Goal: Information Seeking & Learning: Learn about a topic

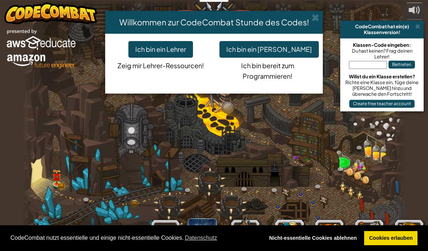
select select "de-DE"
click at [291, 51] on button "Ich bin ein [PERSON_NAME]" at bounding box center [268, 49] width 99 height 17
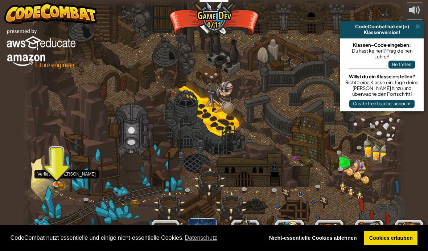
click at [58, 183] on img at bounding box center [56, 176] width 9 height 15
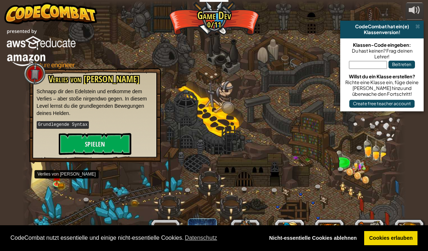
click at [117, 141] on button "Spielen" at bounding box center [95, 144] width 73 height 22
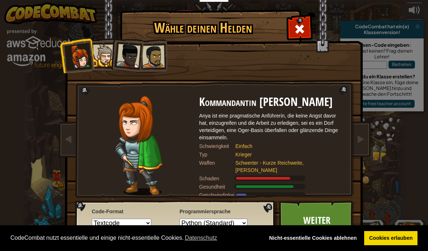
click at [310, 211] on link "Weiter" at bounding box center [317, 220] width 76 height 40
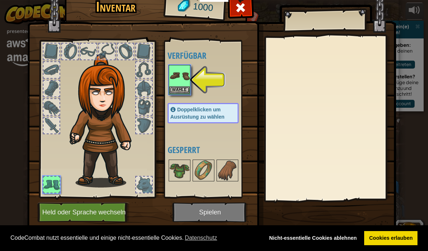
click at [179, 86] on button "Wähle" at bounding box center [179, 90] width 20 height 8
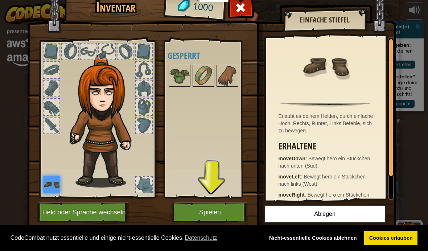
click at [231, 204] on button "Spielen" at bounding box center [210, 212] width 76 height 20
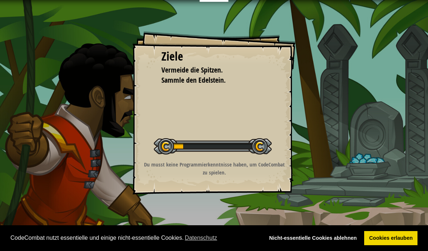
click at [224, 209] on div "Ziele Vermeide die Spitzen. Sammle den Edelstein. Starte Level Fehler beim Lade…" at bounding box center [214, 125] width 428 height 251
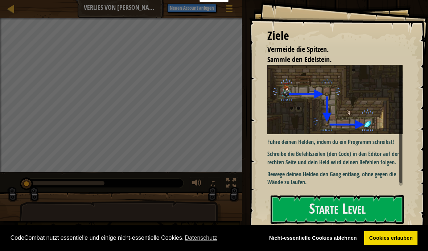
click at [336, 210] on button "Starte Level" at bounding box center [336, 209] width 133 height 29
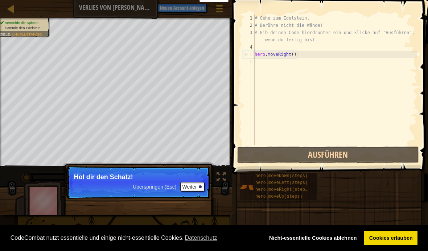
click at [195, 182] on button "Weiter" at bounding box center [192, 186] width 24 height 9
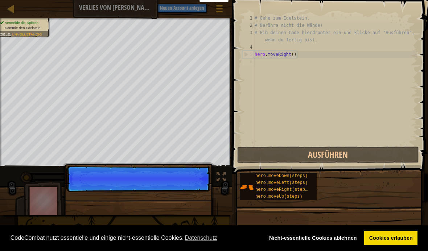
scroll to position [4, 0]
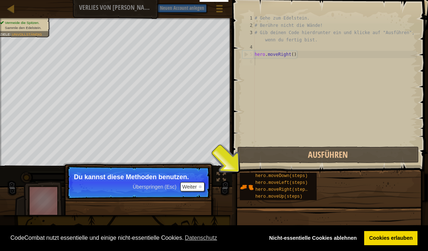
click at [196, 183] on button "Weiter" at bounding box center [192, 186] width 24 height 9
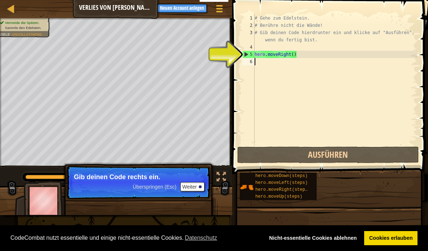
click at [194, 185] on button "Weiter" at bounding box center [192, 186] width 24 height 9
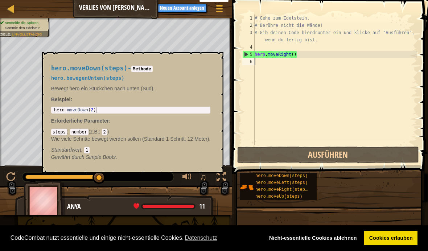
click at [296, 177] on span "hero.moveDown(steps)" at bounding box center [281, 175] width 52 height 5
click at [302, 156] on button "Ausführen" at bounding box center [328, 154] width 182 height 17
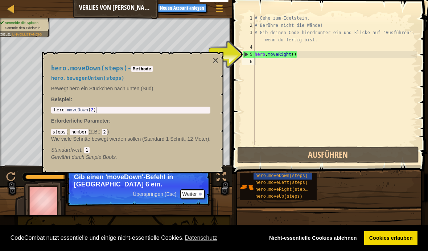
click at [214, 62] on button "×" at bounding box center [215, 60] width 6 height 10
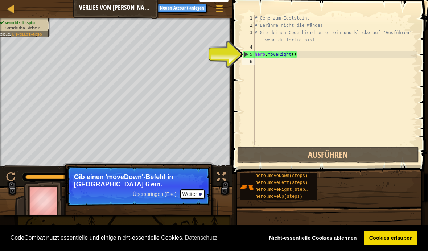
click at [190, 194] on button "Weiter" at bounding box center [192, 193] width 24 height 9
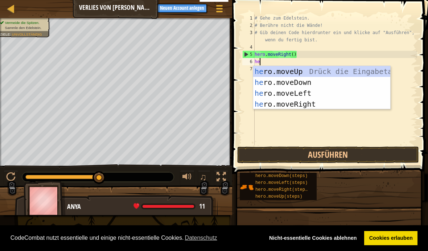
type textarea "her"
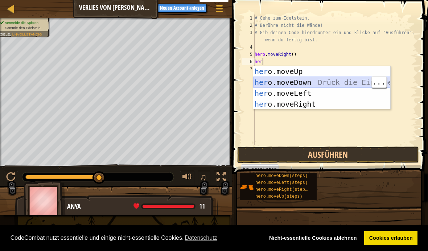
click at [319, 80] on div "her o.moveUp Drück die Eingabetaste her o.moveDown Drück die Eingabetaste her o…" at bounding box center [321, 98] width 137 height 65
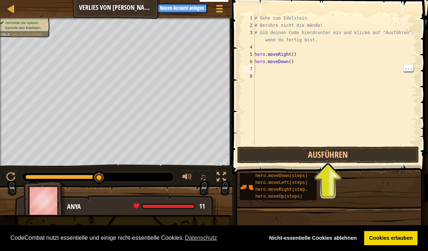
click at [358, 153] on button "Ausführen" at bounding box center [328, 154] width 182 height 17
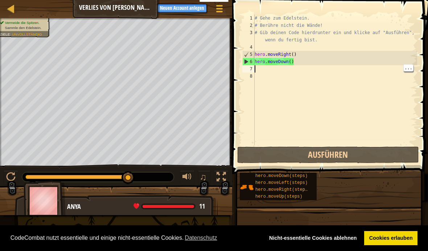
click at [267, 72] on div "# Gehe zum Edelstein. # Berühre nicht die Wände! # Gib deinen Code hierdrunter …" at bounding box center [335, 87] width 164 height 145
type textarea "h"
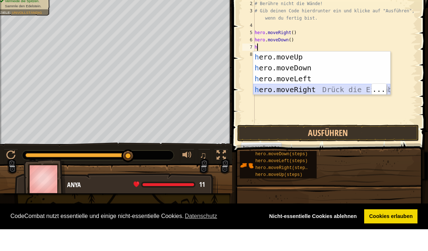
click at [339, 92] on div "h ero.moveUp Drück die Eingabetaste h ero.moveDown Drück die Eingabetaste h ero…" at bounding box center [321, 105] width 137 height 65
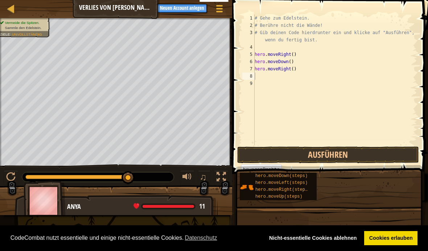
click at [343, 158] on button "Ausführen" at bounding box center [328, 154] width 182 height 17
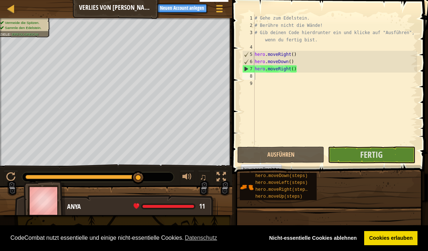
click at [377, 152] on span "Fertig" at bounding box center [371, 155] width 22 height 12
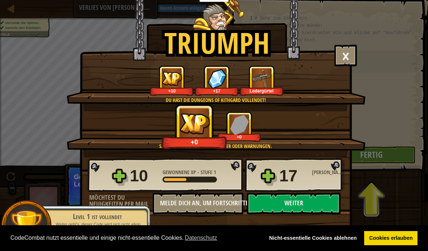
click at [285, 204] on button "Weiter" at bounding box center [294, 204] width 94 height 22
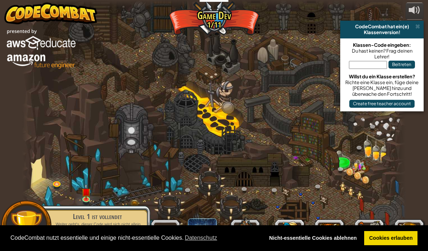
select select "de-DE"
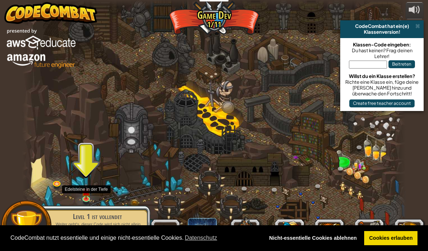
click at [88, 195] on img at bounding box center [86, 191] width 9 height 16
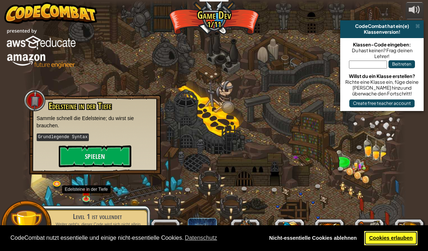
click at [395, 238] on link "Cookies erlauben" at bounding box center [390, 238] width 53 height 15
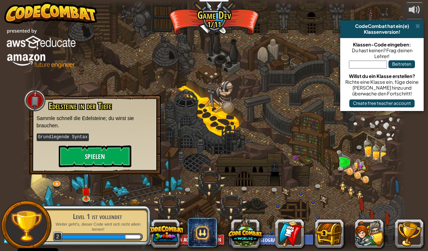
click at [113, 157] on button "Spielen" at bounding box center [95, 156] width 73 height 22
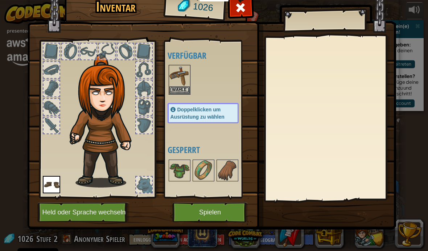
click at [183, 91] on button "Wähle" at bounding box center [179, 90] width 20 height 8
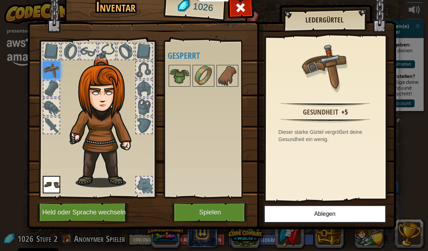
click at [184, 79] on img at bounding box center [179, 76] width 20 height 20
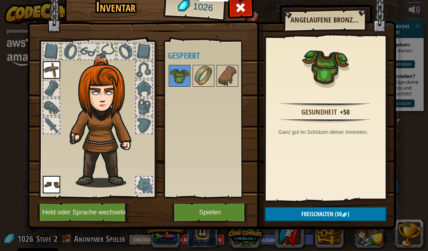
click at [223, 216] on button "Spielen" at bounding box center [210, 212] width 76 height 20
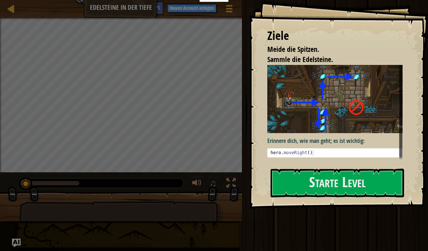
click at [334, 179] on button "Starte Level" at bounding box center [336, 183] width 133 height 29
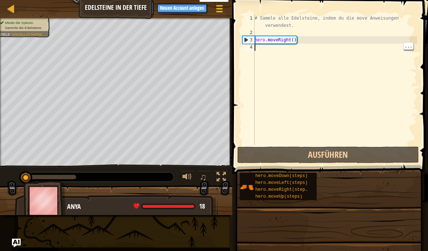
click at [258, 50] on div "# Sammle alle Edelsteine, indem du die move Anweisungen verwendest. hero . move…" at bounding box center [335, 91] width 164 height 152
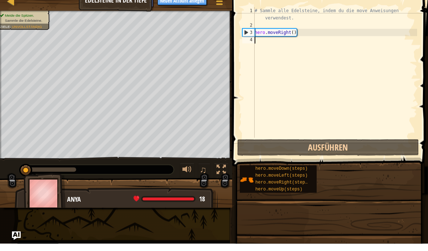
type textarea "h"
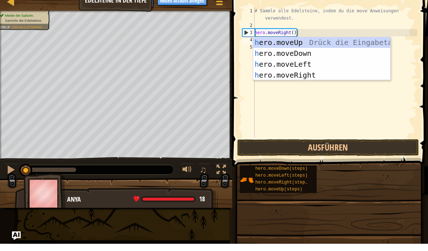
scroll to position [4, 0]
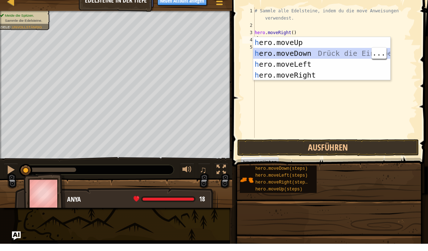
click at [302, 53] on div "h ero.moveUp Drück die Eingabetaste h ero.moveDown Drück die Eingabetaste h ero…" at bounding box center [321, 76] width 137 height 65
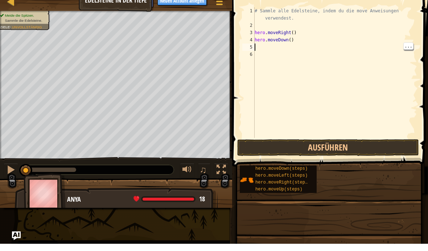
type textarea "h"
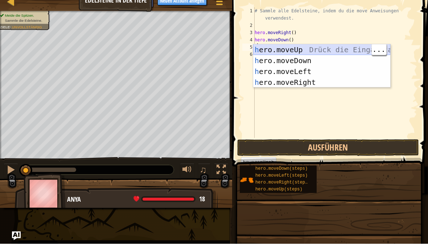
click at [295, 51] on div "h ero.moveUp Drück die Eingabetaste h ero.moveDown Drück die Eingabetaste h ero…" at bounding box center [321, 83] width 137 height 65
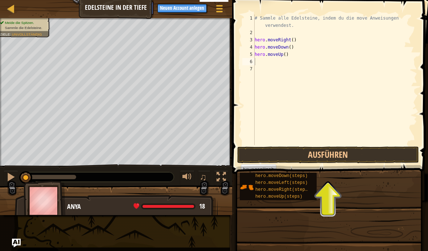
click at [340, 154] on button "Ausführen" at bounding box center [328, 154] width 182 height 17
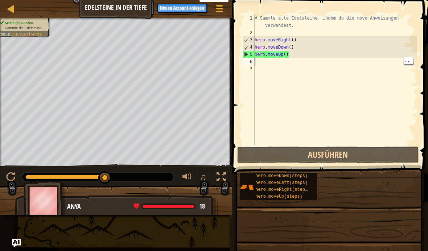
click at [265, 63] on div "# Sammle alle Edelsteine, indem du die move Anweisungen verwendest. hero . move…" at bounding box center [335, 91] width 164 height 152
type textarea "h"
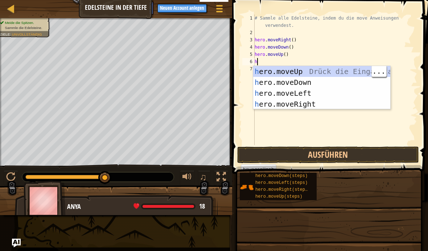
click at [315, 72] on div "h ero.moveUp Drück die Eingabetaste h ero.moveDown Drück die Eingabetaste h ero…" at bounding box center [321, 98] width 137 height 65
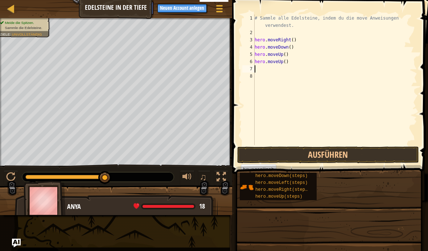
type textarea "h"
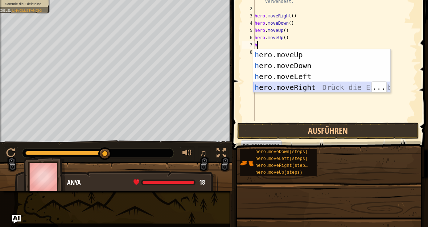
click at [319, 89] on div "h ero.moveUp Drück die Eingabetaste h ero.moveDown Drück die Eingabetaste h ero…" at bounding box center [321, 105] width 137 height 65
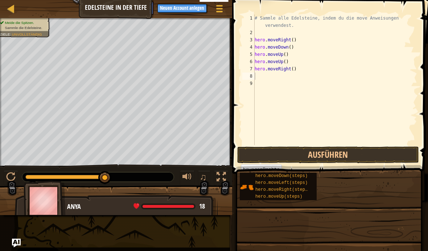
click at [330, 154] on button "Ausführen" at bounding box center [328, 154] width 182 height 17
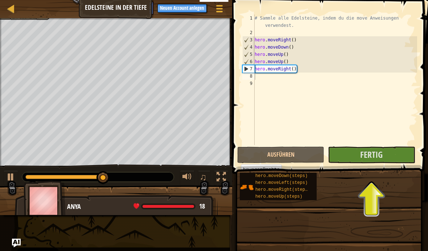
click at [382, 154] on span "Fertig" at bounding box center [371, 155] width 22 height 12
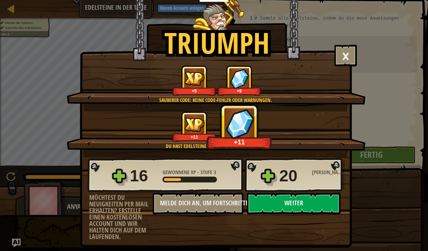
click at [287, 203] on button "Weiter" at bounding box center [294, 204] width 94 height 22
select select "de-DE"
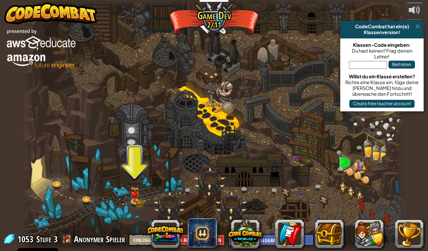
click at [138, 194] on img at bounding box center [134, 193] width 9 height 15
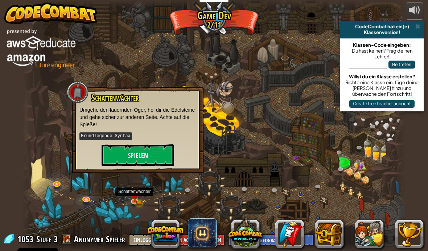
click at [158, 149] on button "Spielen" at bounding box center [138, 155] width 73 height 22
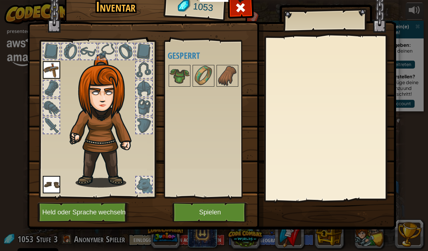
click at [226, 211] on button "Spielen" at bounding box center [210, 212] width 76 height 20
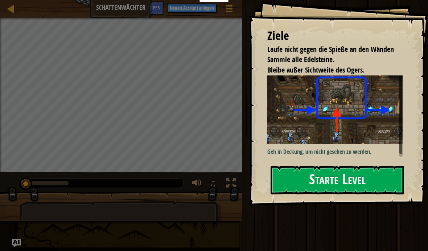
click at [320, 166] on button "Starte Level" at bounding box center [336, 180] width 133 height 29
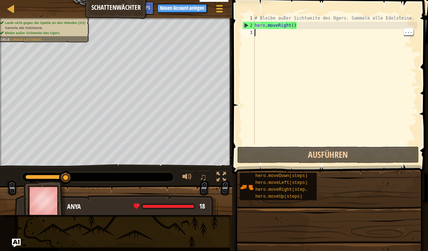
click at [261, 34] on div "# Bleibe außer Sichtweite des Ogers. Sammele alle Edelsteine. hero . moveRight …" at bounding box center [335, 87] width 164 height 145
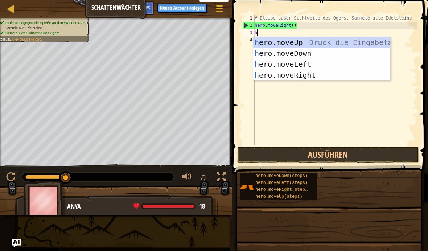
scroll to position [4, 0]
type textarea "her"
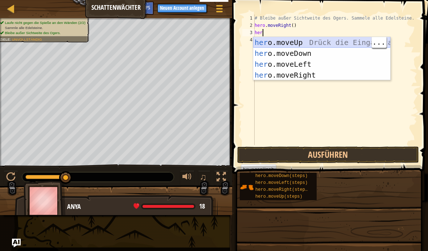
click at [317, 44] on div "her o.moveUp Drück die Eingabetaste her o.moveDown Drück die Eingabetaste her o…" at bounding box center [321, 69] width 137 height 65
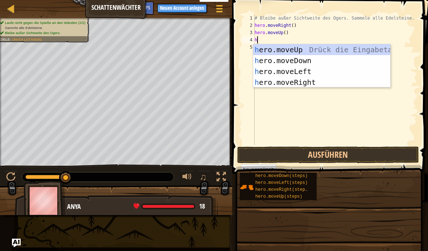
type textarea "her"
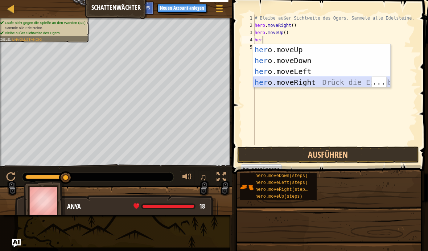
click at [319, 83] on div "her o.moveUp Drück die Eingabetaste her o.moveDown Drück die Eingabetaste her o…" at bounding box center [321, 76] width 137 height 65
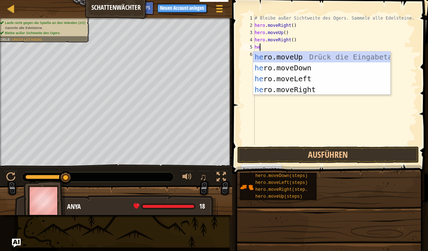
type textarea "her"
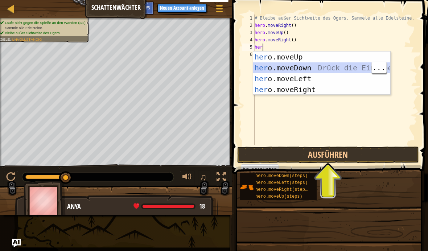
click at [316, 68] on div "her o.moveUp Drück die Eingabetaste her o.moveDown Drück die Eingabetaste her o…" at bounding box center [321, 83] width 137 height 65
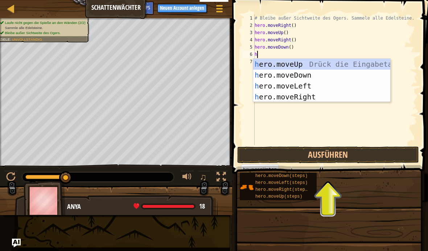
type textarea "her"
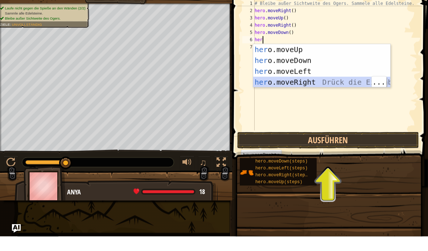
click at [315, 84] on div "her o.moveUp Drück die Eingabetaste her o.moveDown Drück die Eingabetaste her o…" at bounding box center [321, 91] width 137 height 65
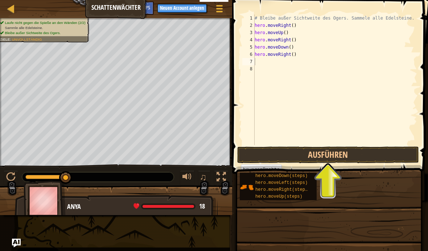
click at [349, 156] on button "Ausführen" at bounding box center [328, 154] width 182 height 17
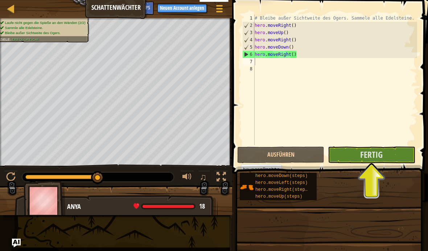
click at [364, 158] on span "Fertig" at bounding box center [371, 155] width 22 height 12
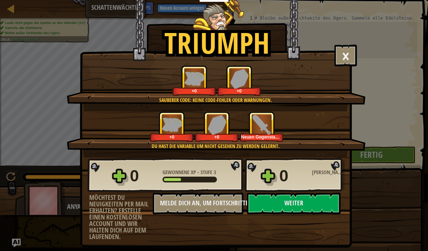
click at [304, 206] on button "Weiter" at bounding box center [294, 204] width 94 height 22
select select "de-DE"
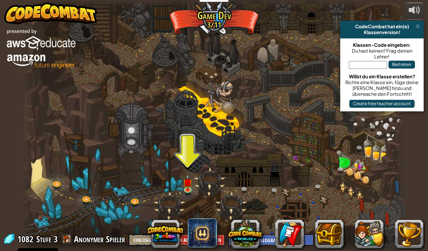
click at [186, 185] on img at bounding box center [187, 182] width 9 height 16
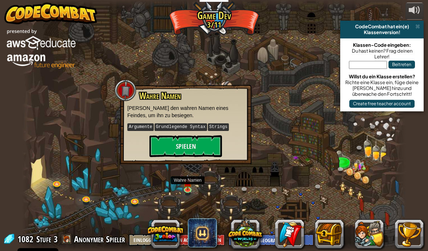
click at [203, 140] on button "Spielen" at bounding box center [185, 146] width 73 height 22
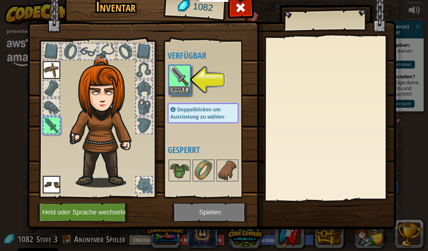
click at [180, 89] on button "Wähle" at bounding box center [179, 90] width 20 height 8
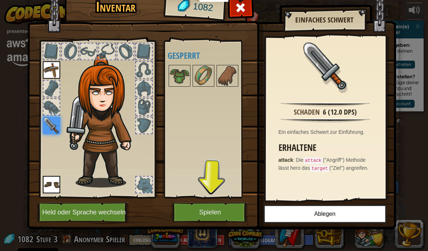
click at [228, 210] on button "Spielen" at bounding box center [210, 212] width 76 height 20
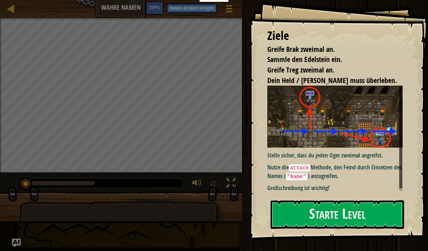
click at [320, 221] on button "Starte Level" at bounding box center [336, 214] width 133 height 29
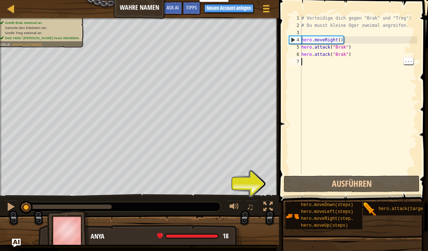
click at [309, 64] on div "# Verteidige dich gegen "Brak" und "Treg"! # Du musst kleine Oger zweimal angre…" at bounding box center [358, 102] width 117 height 174
click at [334, 185] on button "Ausführen" at bounding box center [352, 183] width 136 height 17
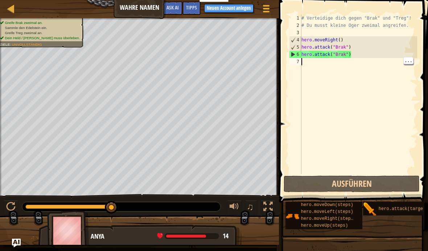
click at [309, 65] on div "# Verteidige dich gegen "Brak" und "Treg"! # Du musst kleine Oger zweimal angre…" at bounding box center [358, 102] width 117 height 174
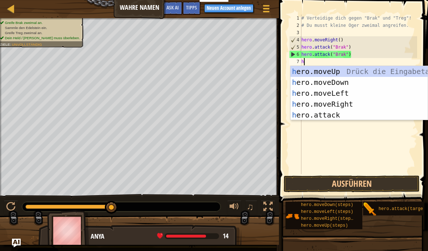
scroll to position [4, 0]
type textarea "he"
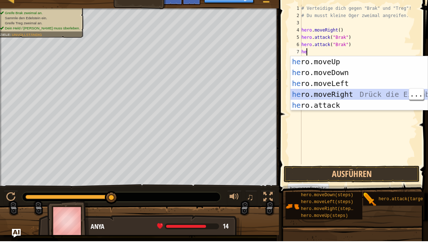
click at [353, 94] on div "he ro.moveUp Drück die Eingabetaste he ro.moveDown Drück die Eingabetaste he ro…" at bounding box center [358, 104] width 137 height 76
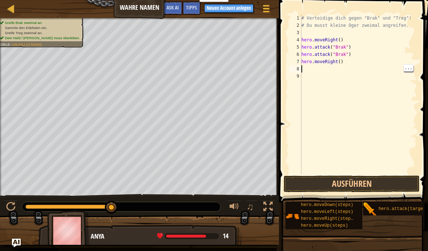
click at [309, 71] on div "# Verteidige dich gegen "Brak" und "Treg"! # Du musst kleine Oger zweimal angre…" at bounding box center [358, 102] width 117 height 174
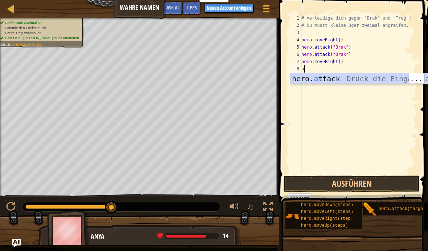
click at [323, 78] on div "hero. a ttack Drück die Eingabetaste" at bounding box center [358, 89] width 137 height 33
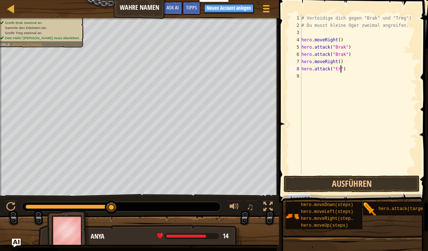
scroll to position [4, 4]
type textarea "hero.attack("treg")"
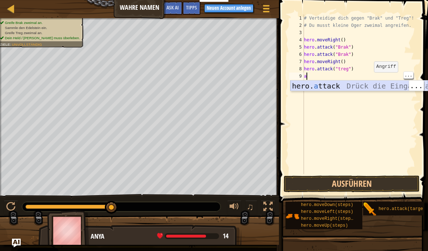
click at [369, 84] on div "hero. a ttack Drück die Eingabetaste" at bounding box center [358, 96] width 137 height 33
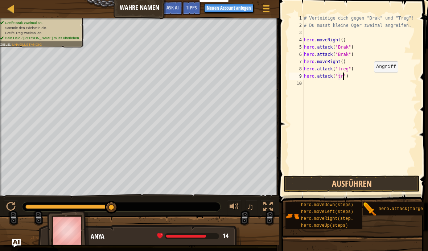
scroll to position [4, 4]
click at [381, 183] on button "Ausführen" at bounding box center [352, 183] width 136 height 17
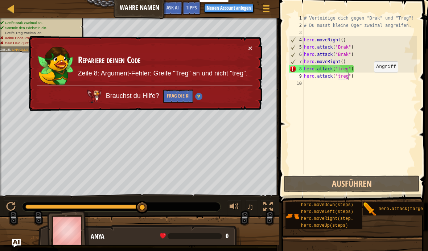
click at [256, 46] on div "× Repariere deinen Code Zeile 8: Argument-Fehler: Greife "Treg" an und nicht "t…" at bounding box center [144, 73] width 235 height 75
click at [255, 44] on div "× Repariere deinen Code Zeile 8: Argument-Fehler: Greife "Treg" an und nicht "t…" at bounding box center [144, 73] width 235 height 75
click at [251, 48] on button "×" at bounding box center [250, 48] width 4 height 8
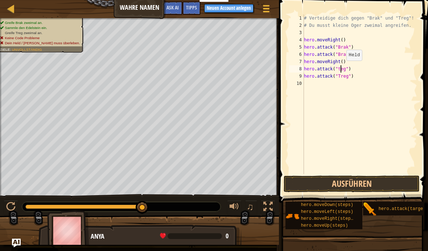
scroll to position [4, 3]
type textarea "hero.attack("Treg")"
click at [351, 185] on button "Ausführen" at bounding box center [352, 183] width 136 height 17
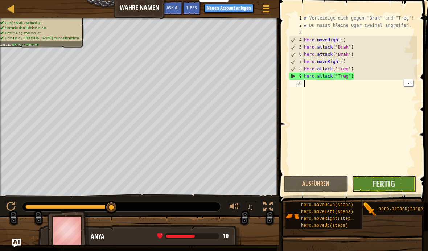
scroll to position [4, 0]
click at [316, 83] on div "# Verteidige dich gegen "Brak" und "Treg"! # Du musst kleine Oger zweimal angre…" at bounding box center [359, 102] width 115 height 174
type textarea "h"
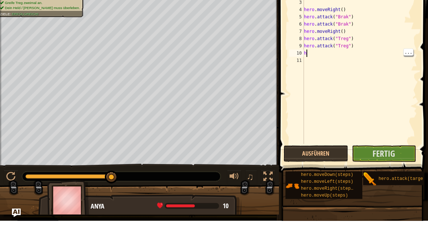
click at [310, 52] on div "# Verteidige dich gegen "Brak" und "Treg"! # Du musst kleine Oger zweimal angre…" at bounding box center [359, 102] width 115 height 174
type textarea "h"
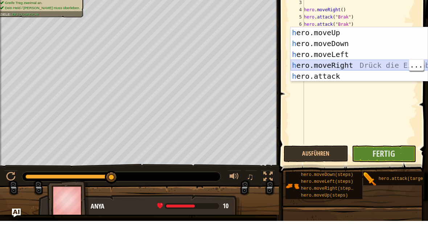
click at [372, 65] on div "h ero.moveUp Drück die Eingabetaste h ero.moveDown Drück die Eingabetaste h ero…" at bounding box center [358, 95] width 137 height 76
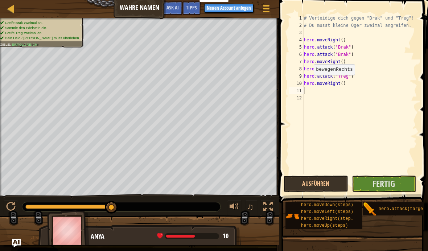
click at [384, 179] on span "Fertig" at bounding box center [383, 184] width 22 height 12
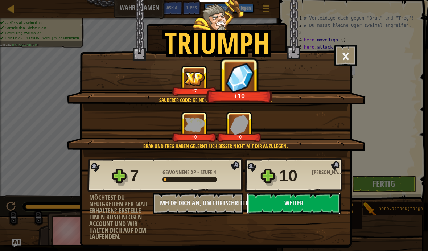
click at [298, 205] on button "Weiter" at bounding box center [294, 204] width 94 height 22
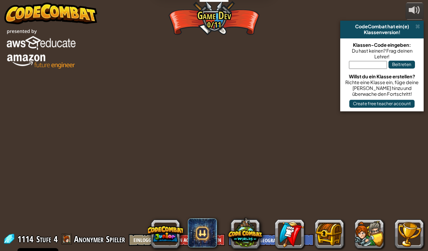
select select "de-DE"
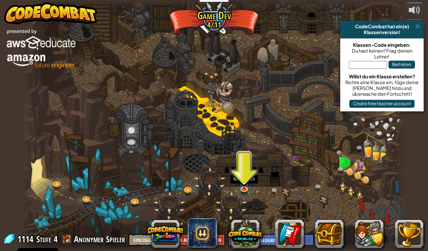
click at [243, 186] on img at bounding box center [244, 181] width 9 height 16
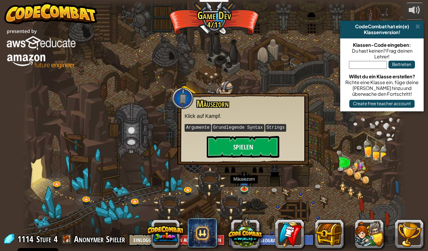
click at [260, 145] on button "Spielen" at bounding box center [243, 147] width 73 height 22
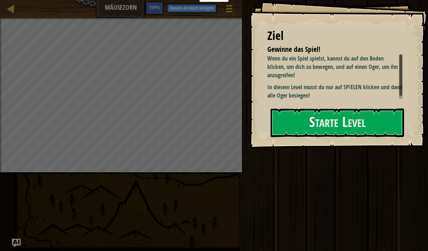
click at [380, 122] on button "Starte Level" at bounding box center [336, 122] width 133 height 29
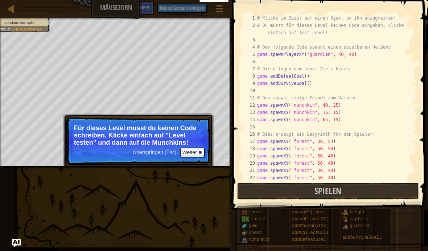
click at [197, 150] on button "Weiter" at bounding box center [192, 152] width 24 height 9
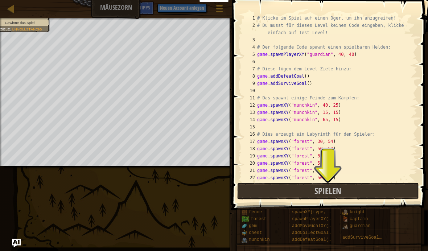
click at [338, 191] on span "Spielen" at bounding box center [327, 191] width 27 height 12
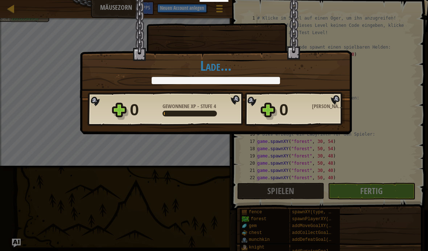
click at [378, 194] on div "Triumph × Deine Maus klickt und klackt! Spaßfaktor des Levels?: Lade... Reticul…" at bounding box center [214, 125] width 428 height 251
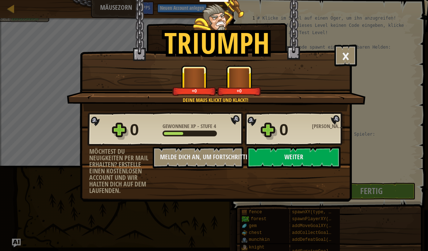
click at [303, 155] on button "Weiter" at bounding box center [294, 157] width 94 height 22
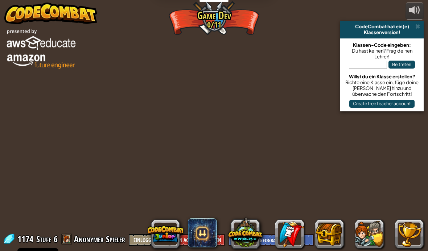
select select "de-DE"
